Goal: Task Accomplishment & Management: Use online tool/utility

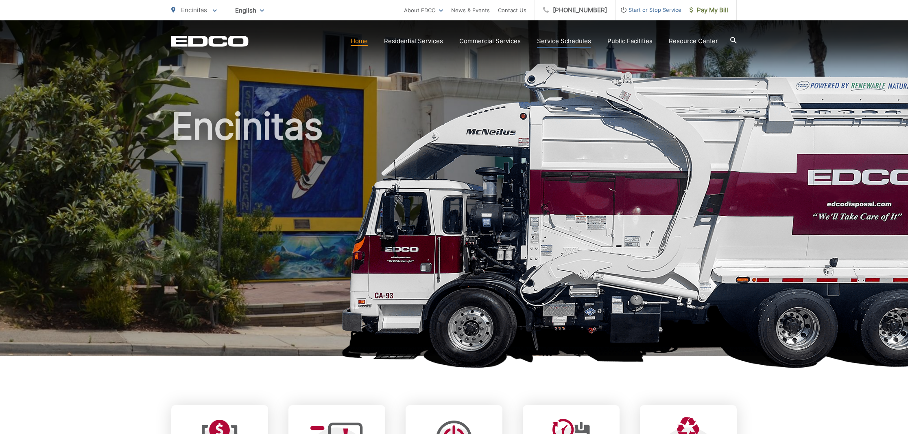
click at [555, 41] on link "Service Schedules" at bounding box center [564, 41] width 54 height 10
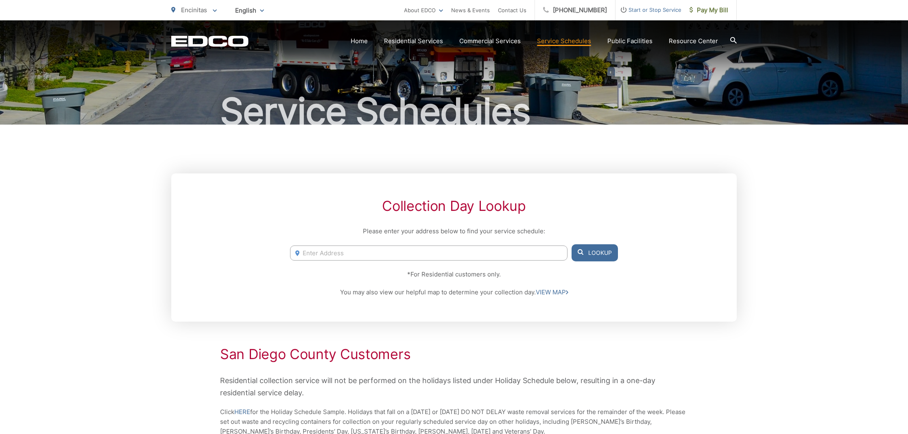
scroll to position [38, 0]
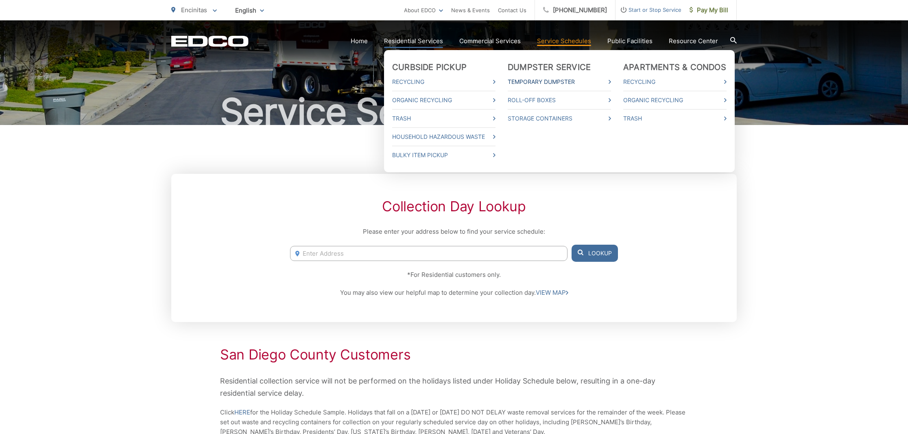
click at [534, 81] on link "Temporary Dumpster" at bounding box center [559, 82] width 103 height 10
